Goal: Task Accomplishment & Management: Complete application form

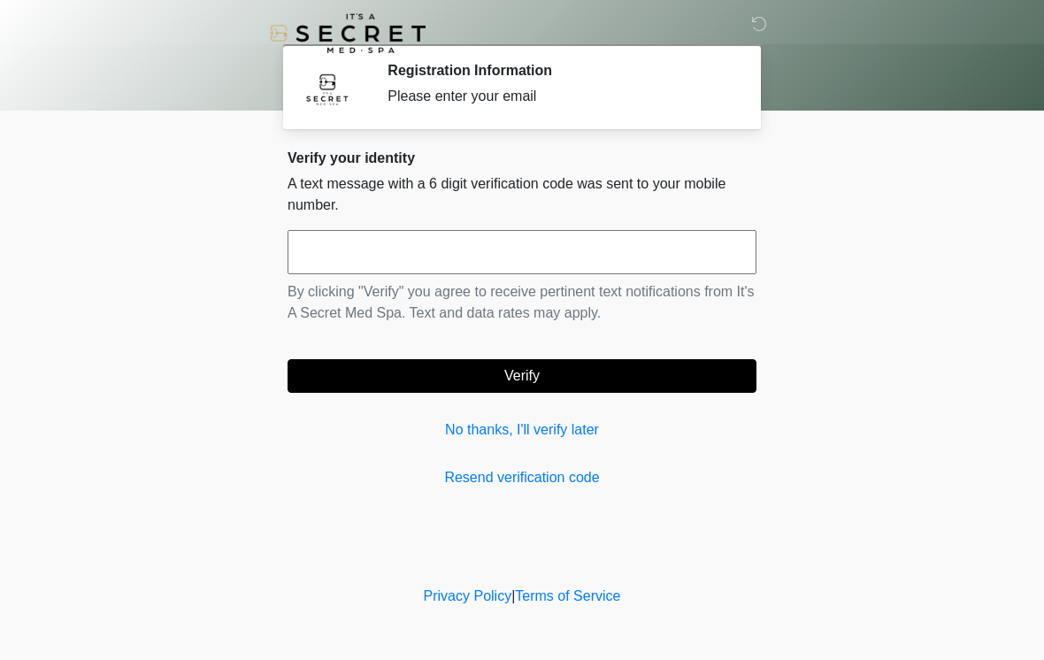
click at [587, 440] on link "No thanks, I'll verify later" at bounding box center [521, 429] width 469 height 21
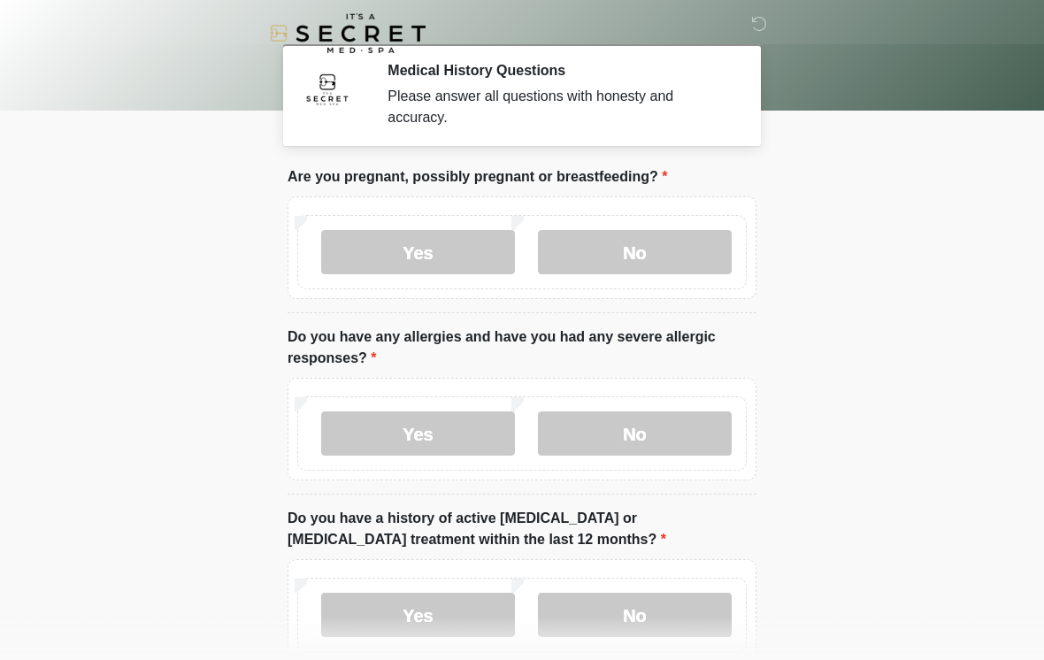
click at [674, 253] on label "No" at bounding box center [635, 252] width 194 height 44
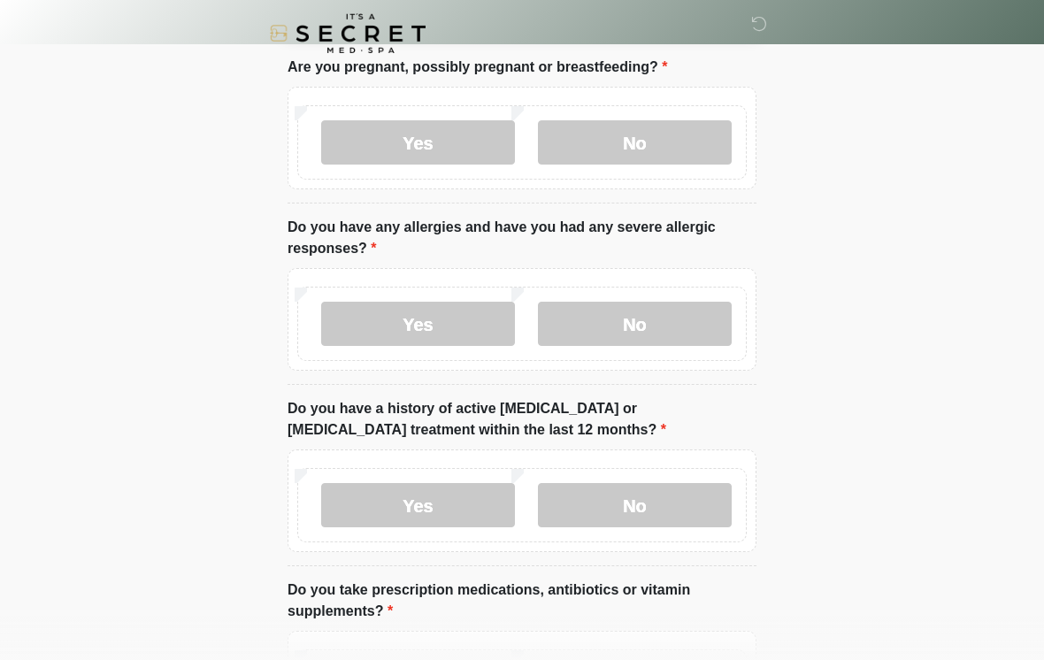
scroll to position [109, 0]
click at [657, 337] on label "No" at bounding box center [635, 324] width 194 height 44
click at [671, 515] on label "No" at bounding box center [635, 506] width 194 height 44
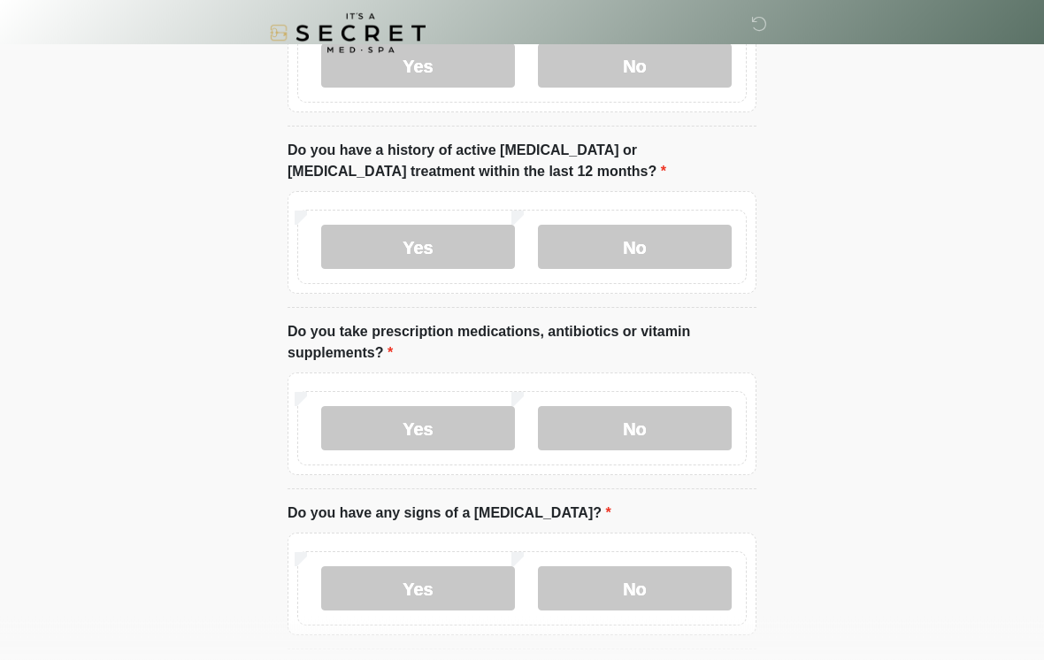
scroll to position [368, 0]
click at [665, 421] on label "No" at bounding box center [635, 428] width 194 height 44
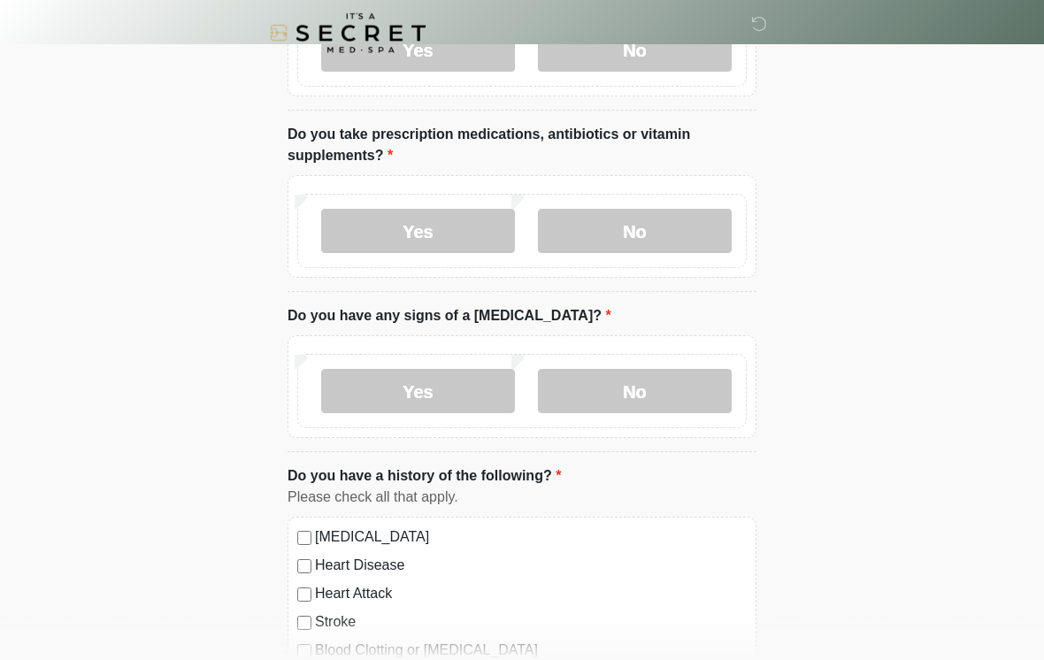
scroll to position [571, 0]
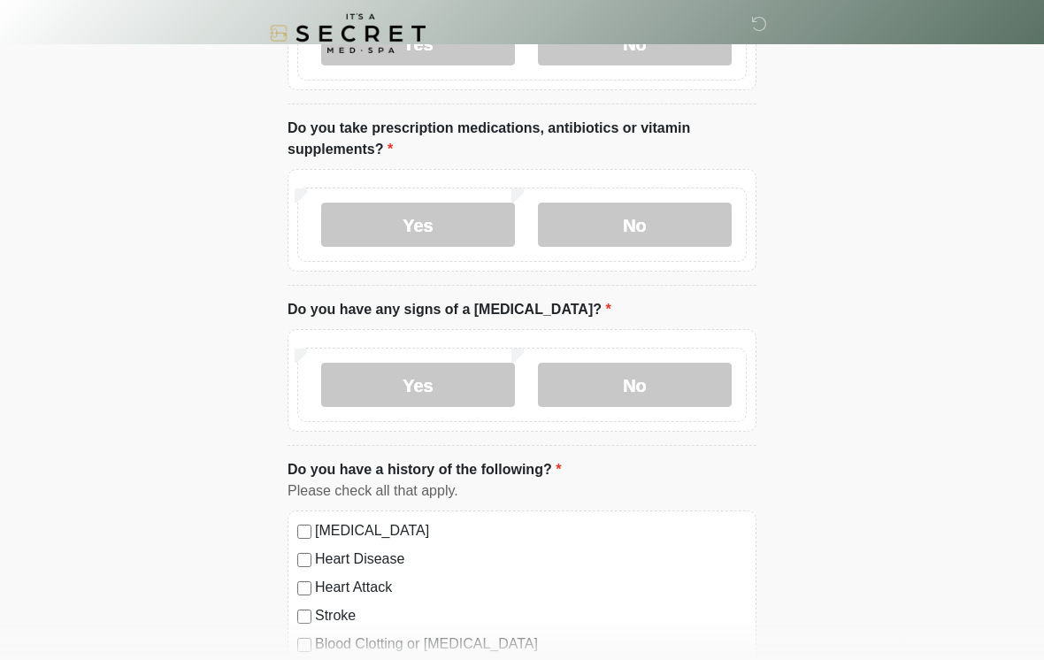
click at [671, 386] on label "No" at bounding box center [635, 385] width 194 height 44
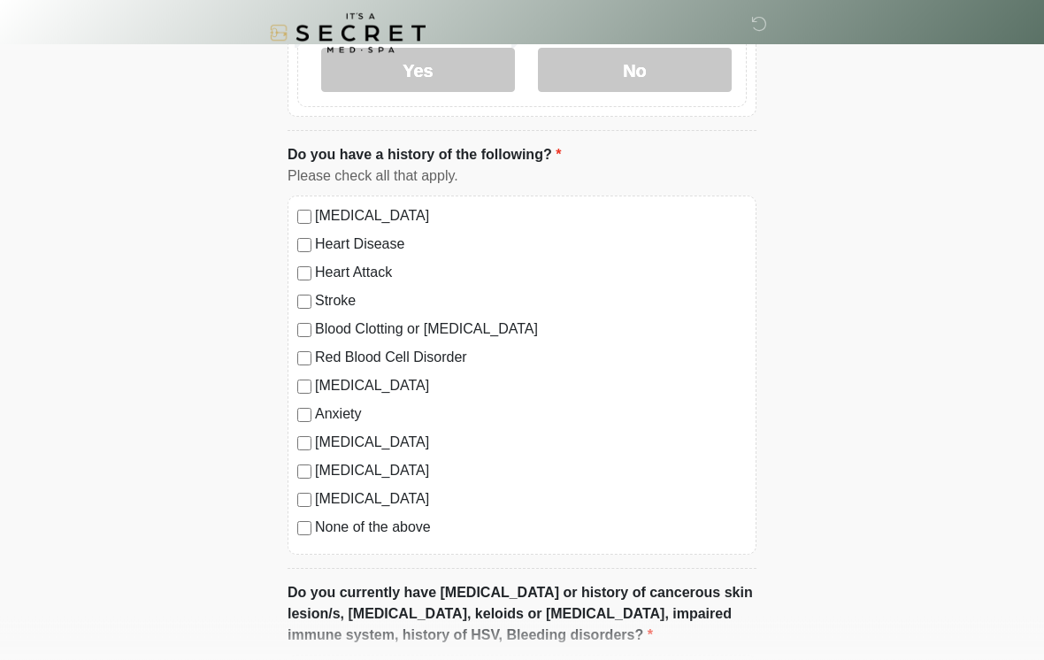
scroll to position [887, 0]
click at [401, 532] on label "None of the above" at bounding box center [531, 526] width 432 height 21
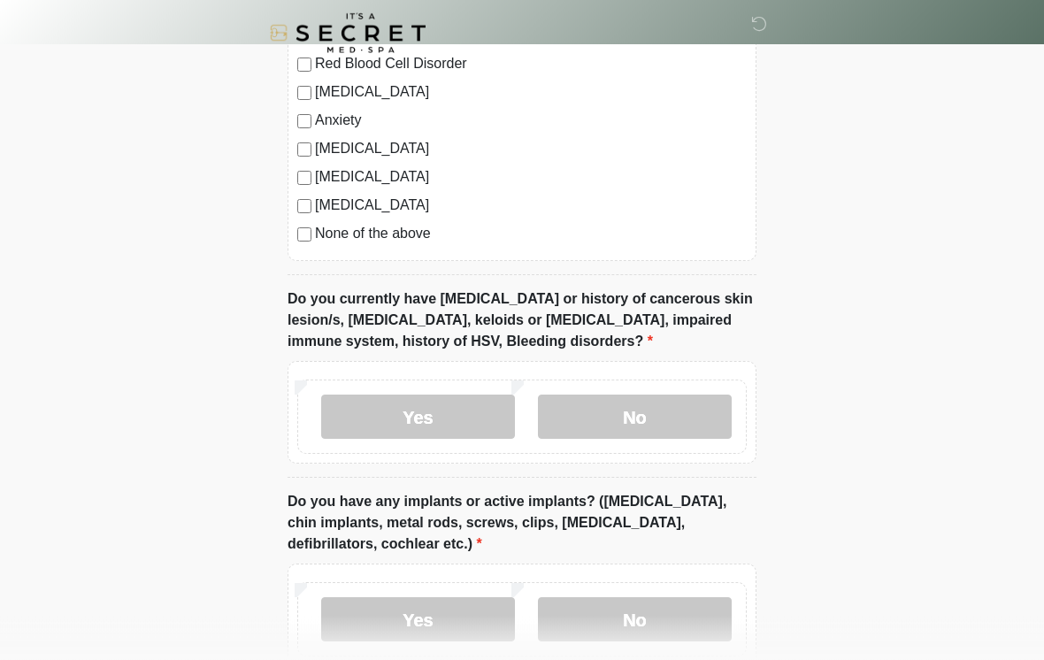
scroll to position [1180, 0]
click at [669, 418] on label "No" at bounding box center [635, 416] width 194 height 44
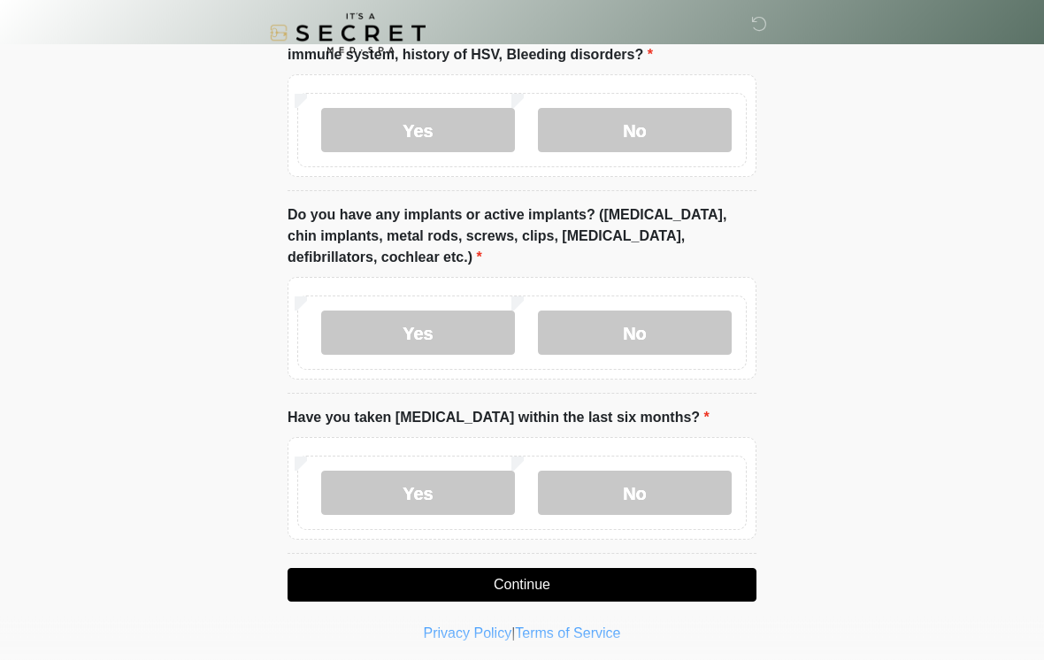
scroll to position [1466, 0]
click at [700, 326] on label "No" at bounding box center [635, 332] width 194 height 44
click at [683, 485] on label "No" at bounding box center [635, 492] width 194 height 44
click at [696, 589] on button "Continue" at bounding box center [521, 585] width 469 height 34
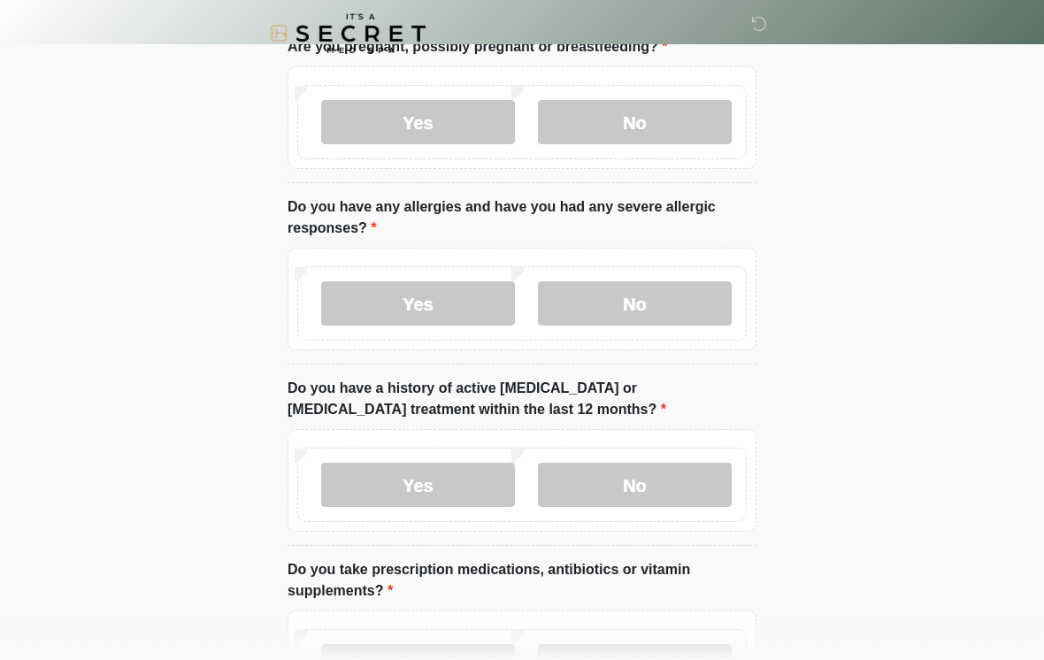
scroll to position [0, 0]
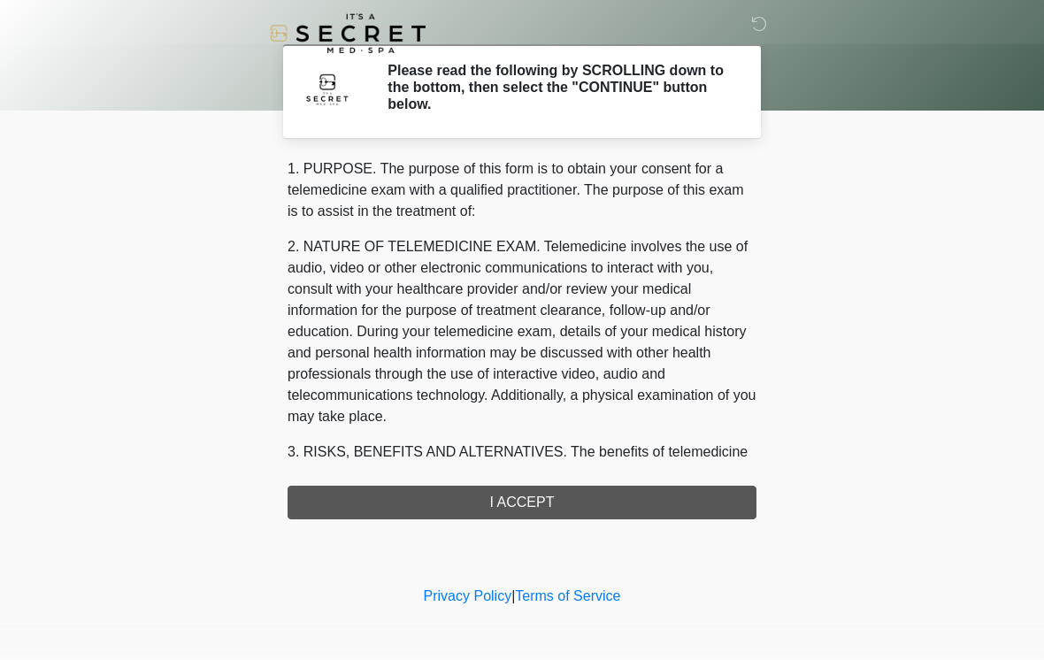
click at [730, 493] on div "1. PURPOSE. The purpose of this form is to obtain your consent for a telemedici…" at bounding box center [521, 338] width 469 height 361
click at [722, 512] on div "1. PURPOSE. The purpose of this form is to obtain your consent for a telemedici…" at bounding box center [521, 338] width 469 height 361
click at [531, 515] on div "1. PURPOSE. The purpose of this form is to obtain your consent for a telemedici…" at bounding box center [521, 338] width 469 height 361
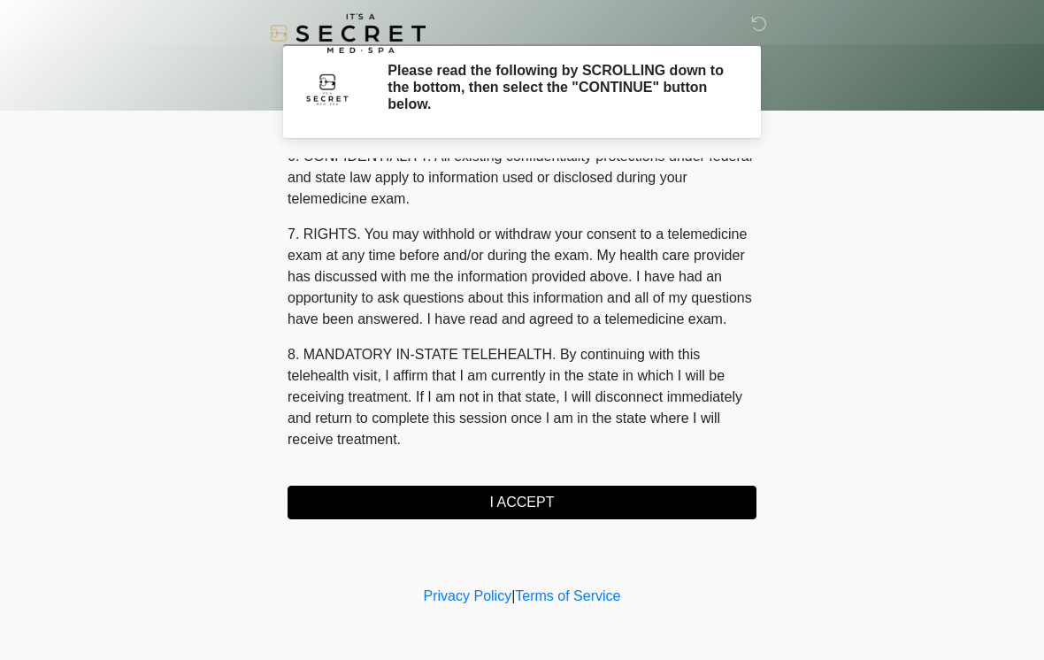
scroll to position [720, 0]
click at [547, 510] on button "I ACCEPT" at bounding box center [521, 503] width 469 height 34
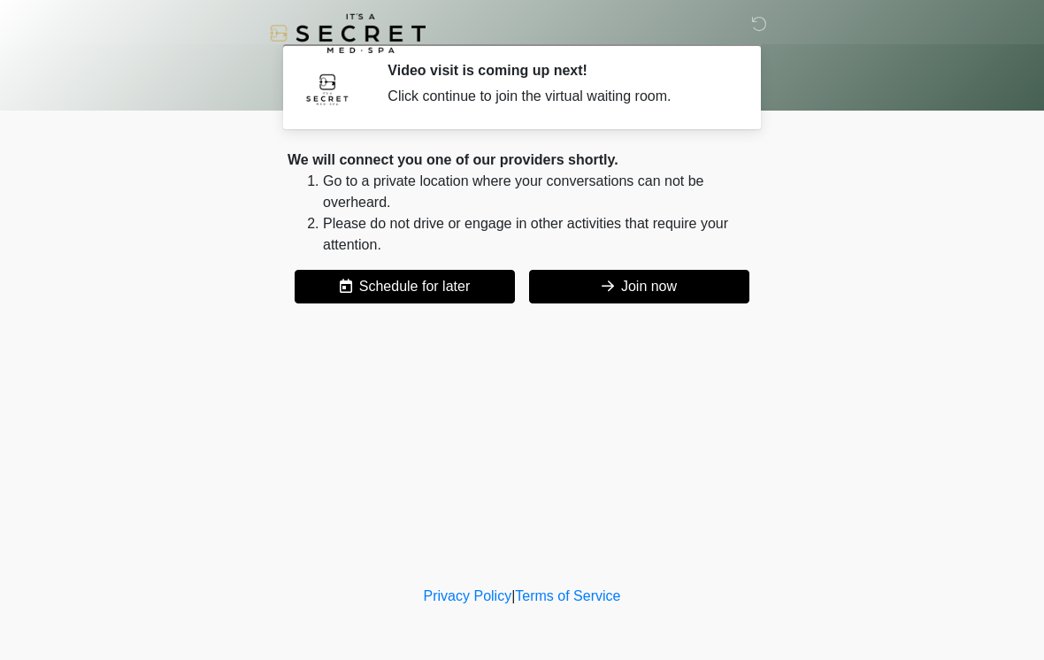
click at [634, 295] on button "Join now" at bounding box center [639, 287] width 220 height 34
